Goal: Information Seeking & Learning: Learn about a topic

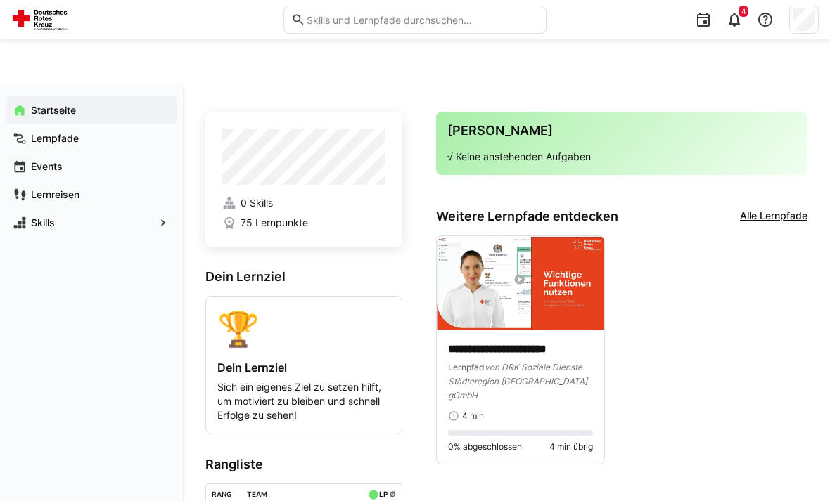
scroll to position [56, 0]
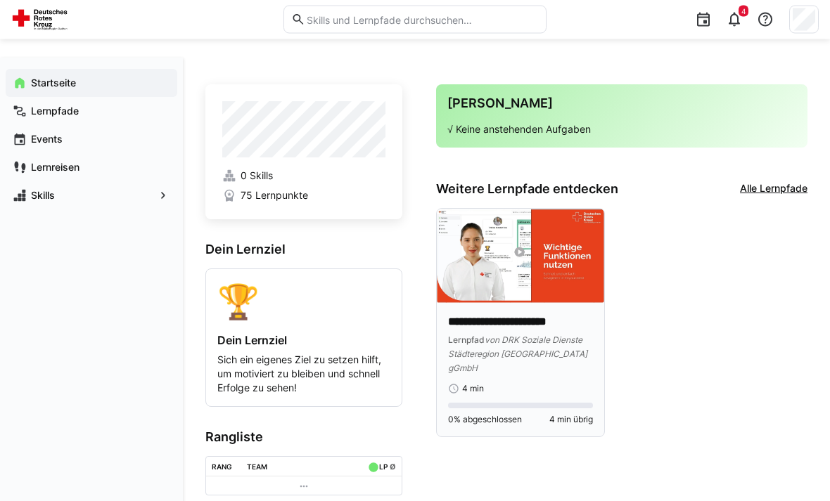
click at [504, 281] on img at bounding box center [520, 257] width 167 height 94
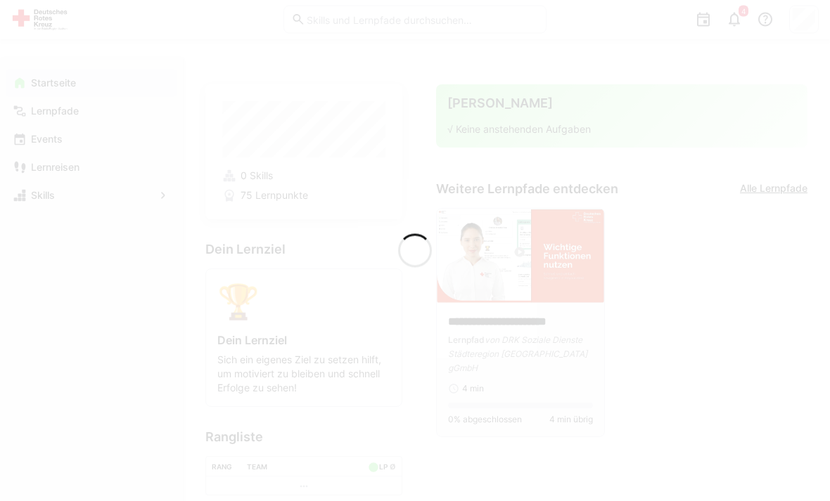
scroll to position [56, 0]
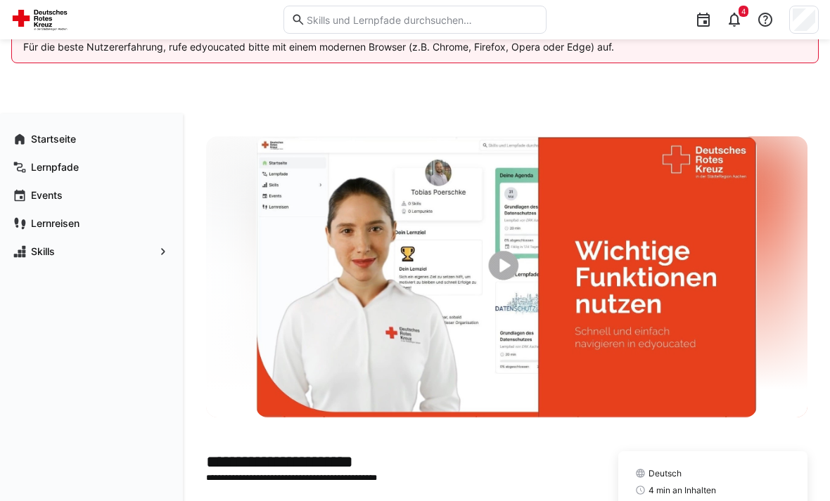
scroll to position [113, 0]
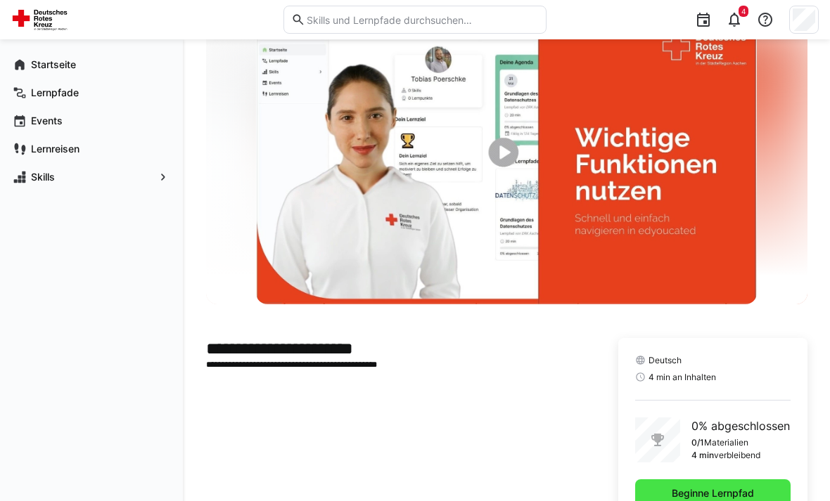
click at [757, 493] on span "Beginne Lernpfad" at bounding box center [712, 494] width 155 height 28
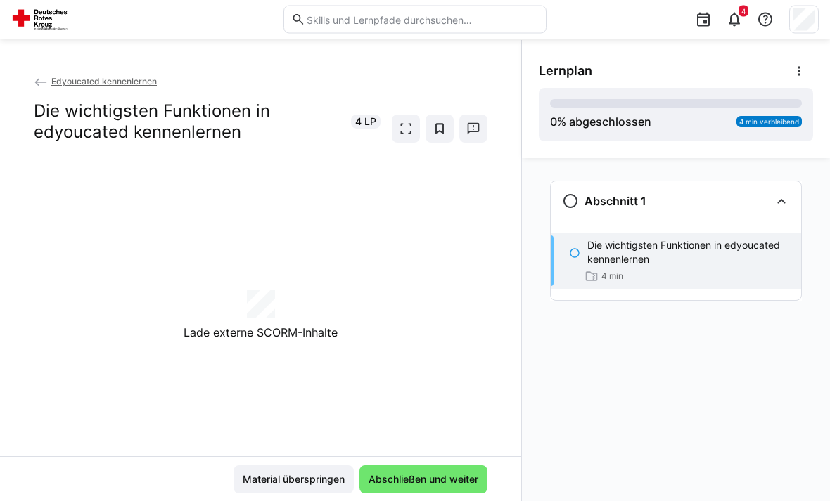
scroll to position [75, 0]
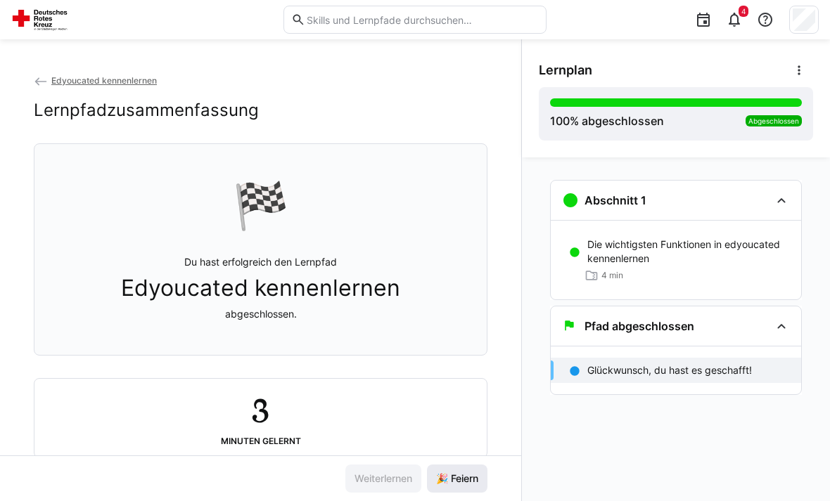
click at [470, 493] on span "🎉 Feiern" at bounding box center [457, 479] width 60 height 28
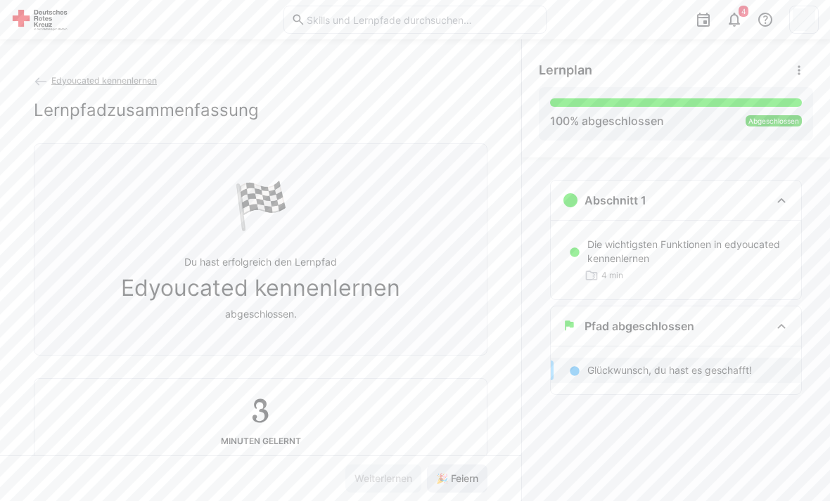
click at [457, 486] on span "🎉 Feiern" at bounding box center [457, 479] width 46 height 14
click at [478, 486] on span "🎉 Feiern" at bounding box center [457, 479] width 46 height 14
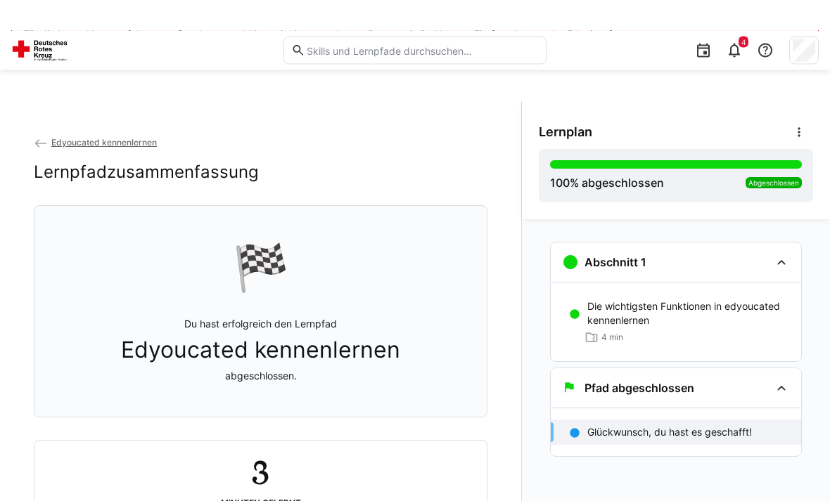
scroll to position [0, 0]
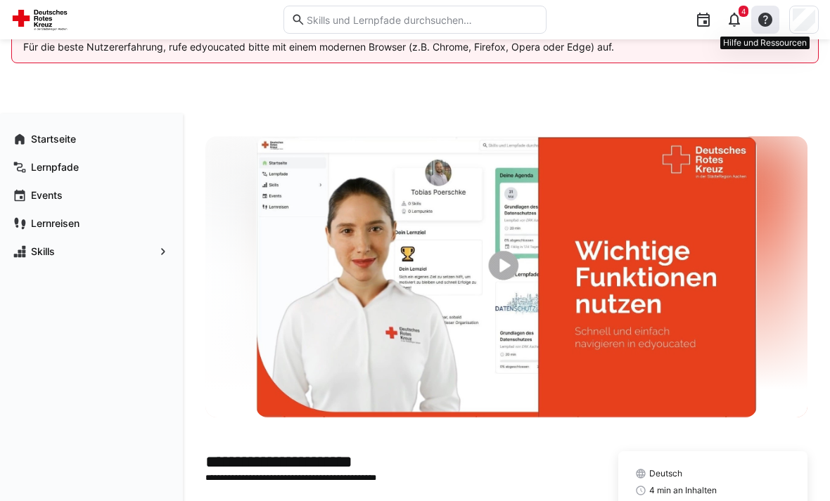
click at [758, 10] on div at bounding box center [765, 20] width 28 height 28
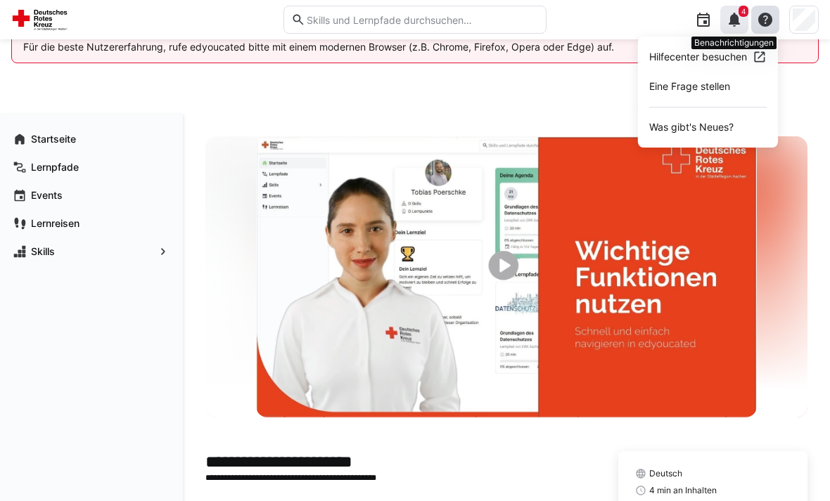
click at [734, 23] on eds-icon at bounding box center [734, 19] width 17 height 17
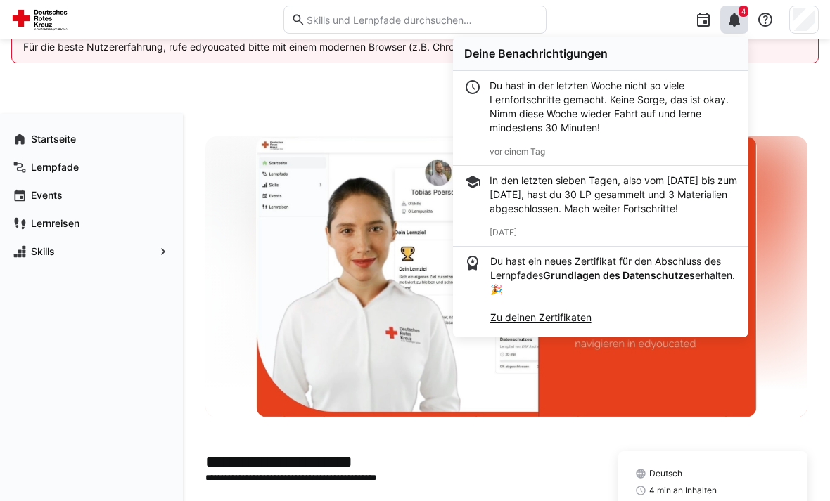
click at [620, 126] on div "Du hast in der letzten Woche nicht so viele Lernfortschritte gemacht. Keine Sor…" at bounding box center [613, 107] width 248 height 56
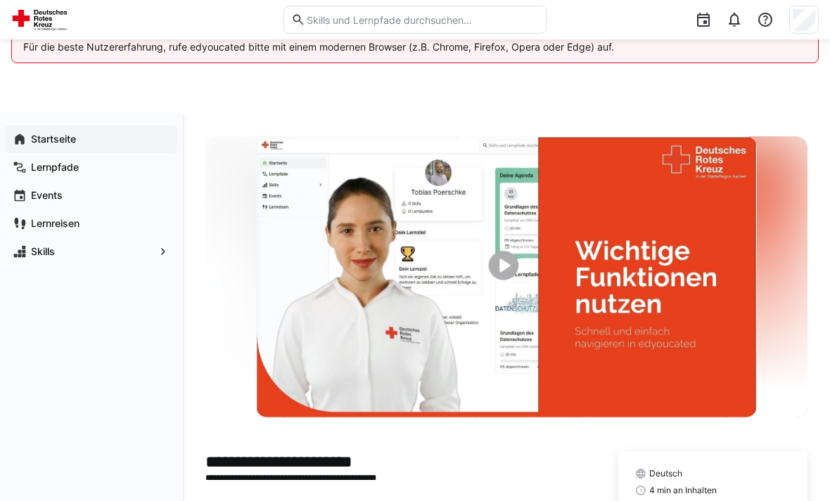
click at [114, 137] on span "Startseite" at bounding box center [99, 139] width 141 height 14
